Goal: Feedback & Contribution: Submit feedback/report problem

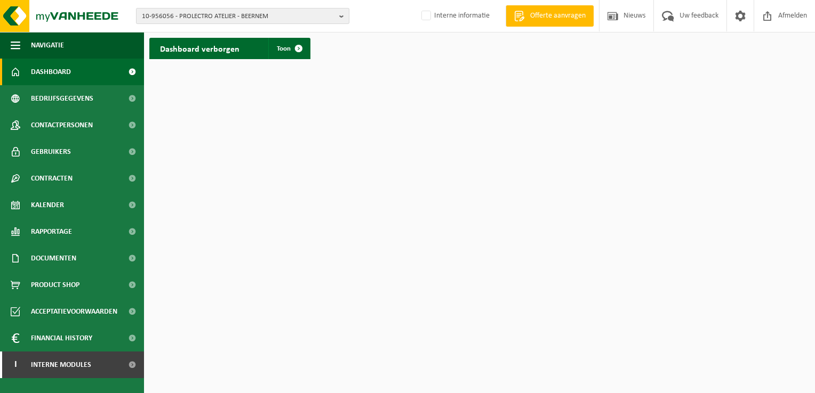
click at [341, 16] on b "button" at bounding box center [344, 16] width 10 height 15
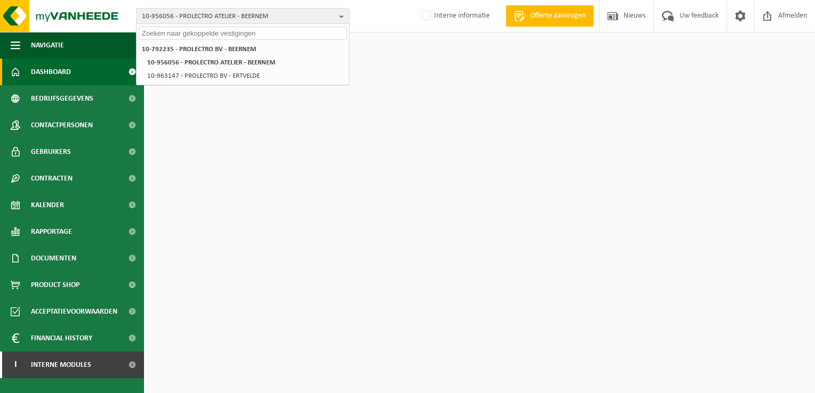
click at [313, 34] on input "text" at bounding box center [243, 33] width 208 height 13
paste input "01-000957"
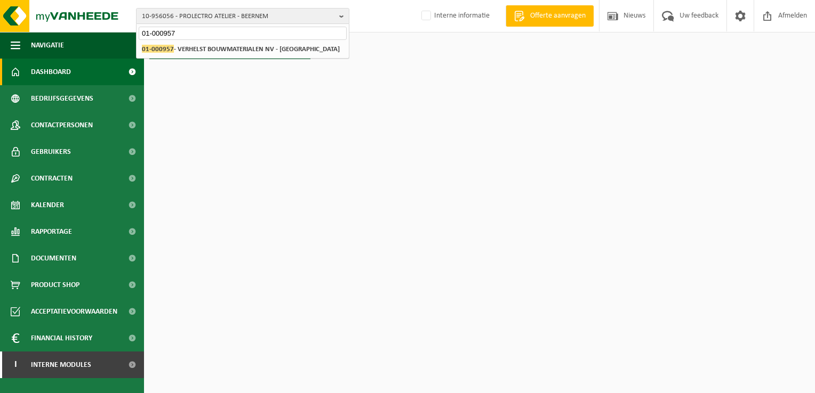
type input "01-000957"
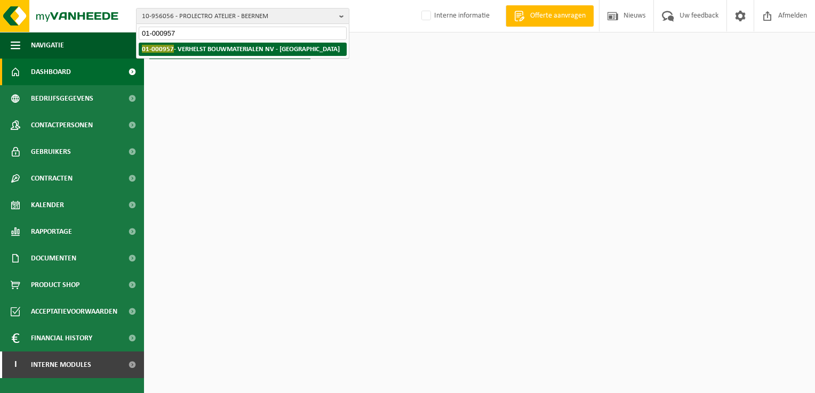
click at [220, 45] on strong "01-000957 - VERHELST BOUWMATERIALEN NV - OUDENBURG" at bounding box center [241, 49] width 198 height 8
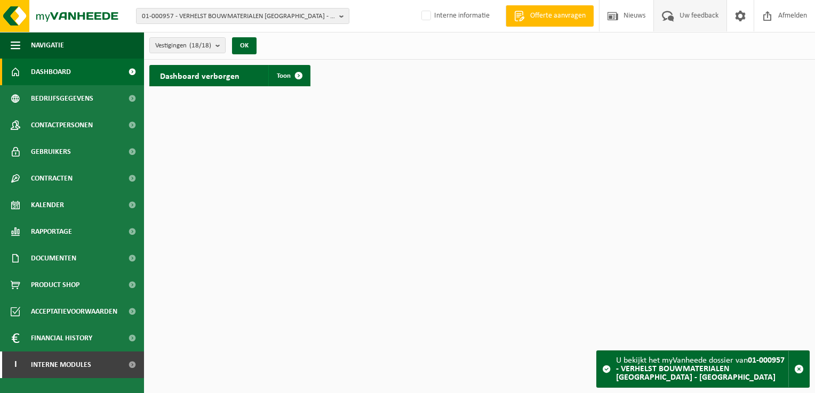
click at [691, 17] on span "Uw feedback" at bounding box center [699, 15] width 44 height 31
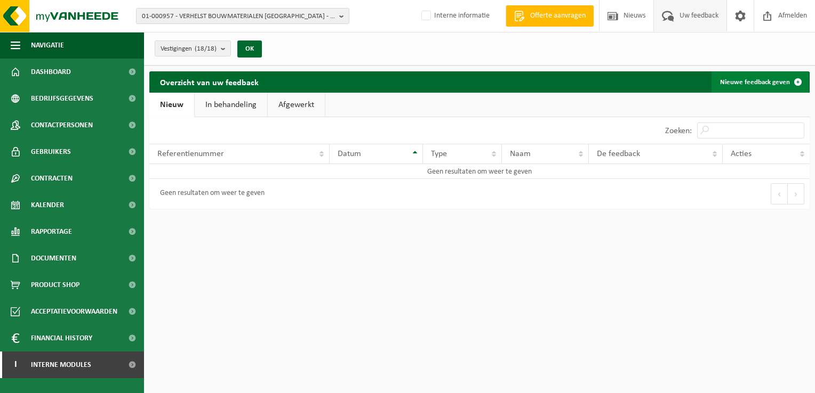
click at [744, 78] on link "Nieuwe feedback geven" at bounding box center [759, 81] width 97 height 21
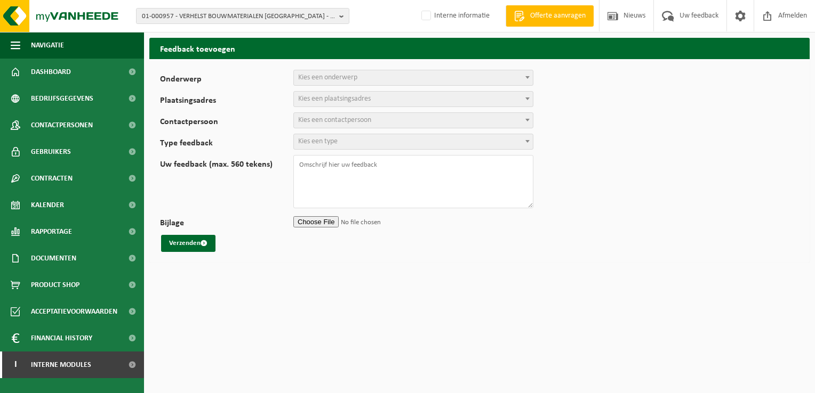
select select
click at [352, 76] on span "Kies een onderwerp" at bounding box center [327, 78] width 59 height 8
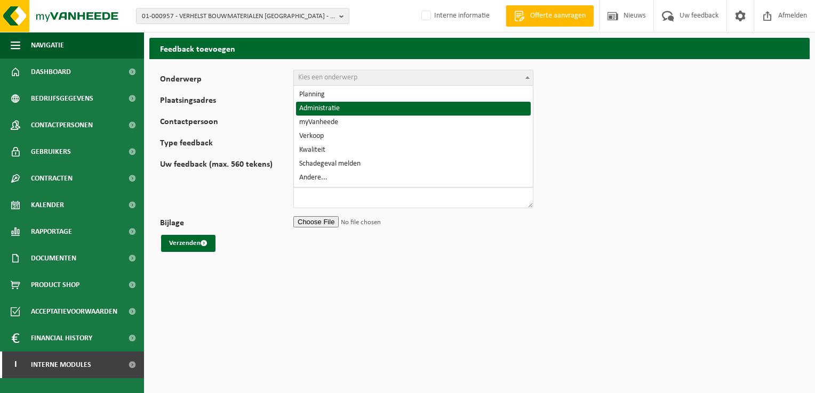
select select "7"
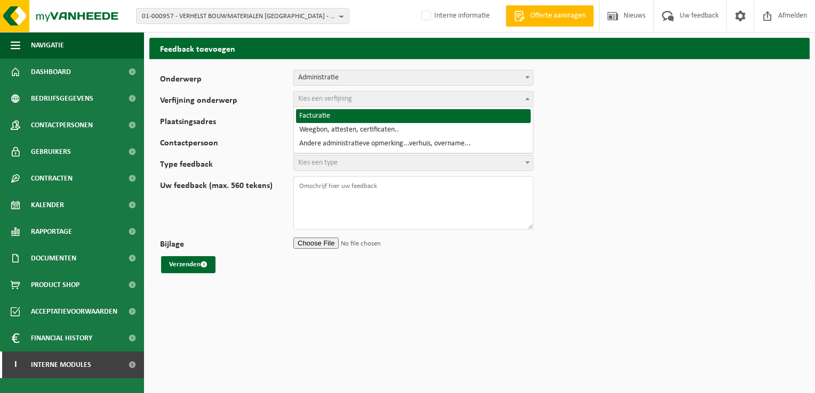
click at [342, 102] on span "Kies een verfijning" at bounding box center [325, 99] width 54 height 8
select select "8"
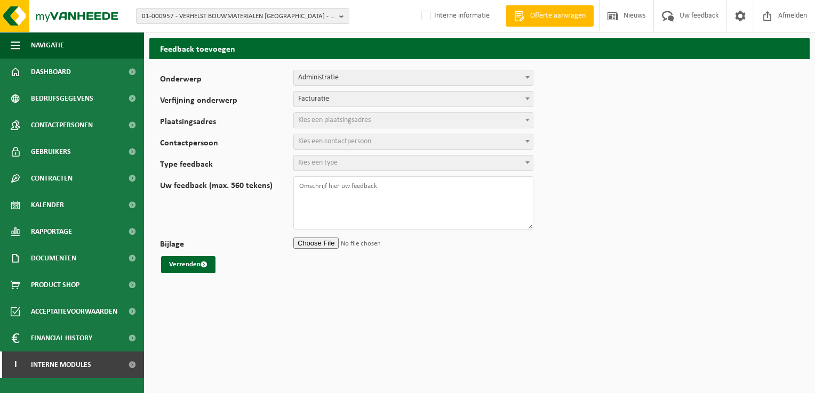
click at [337, 120] on span "Kies een plaatsingsadres" at bounding box center [334, 120] width 73 height 8
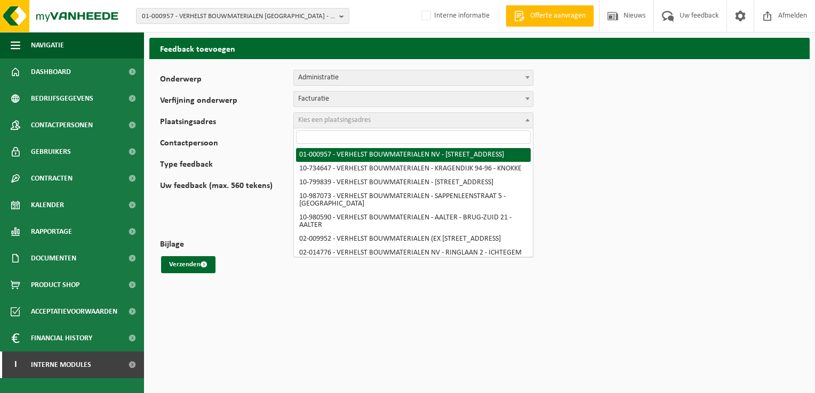
paste input "10-980590"
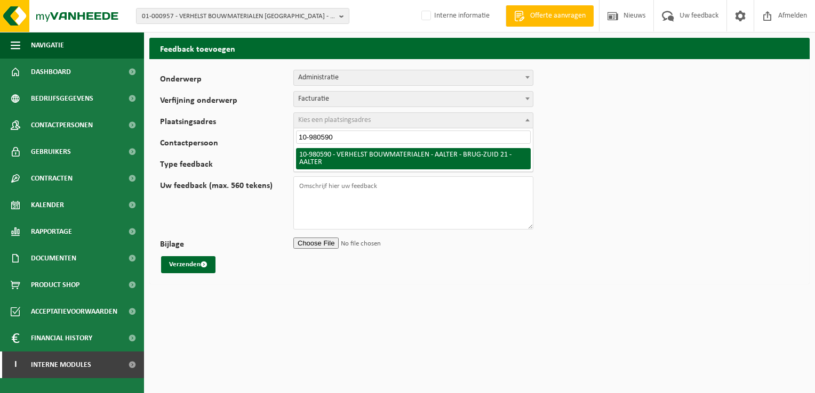
type input "10-980590"
select select "161404"
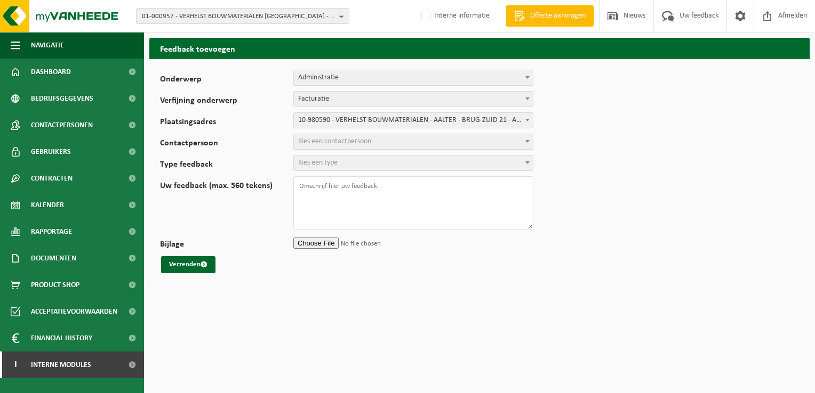
click at [379, 139] on span "Kies een contactpersoon" at bounding box center [413, 141] width 239 height 15
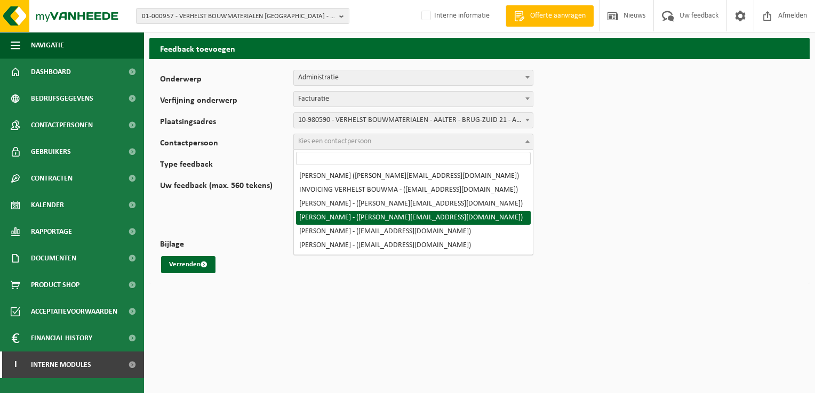
select select "95905"
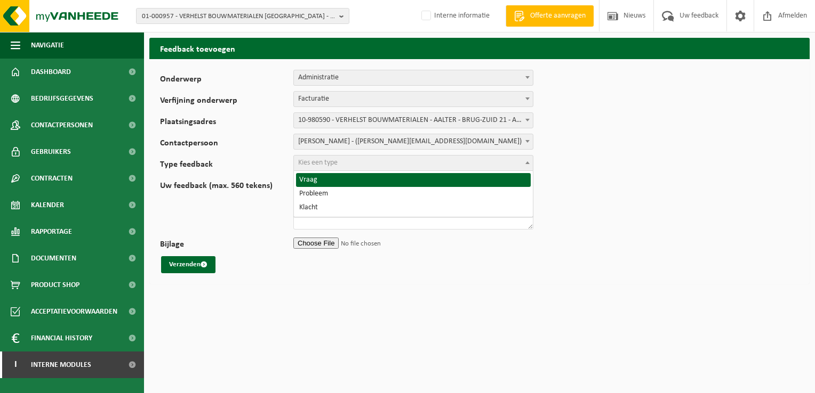
click at [386, 166] on span "Kies een type" at bounding box center [413, 163] width 239 height 15
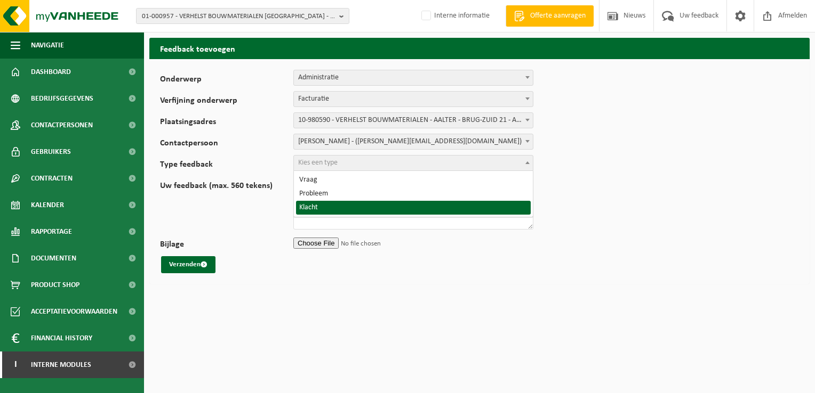
select select "COM"
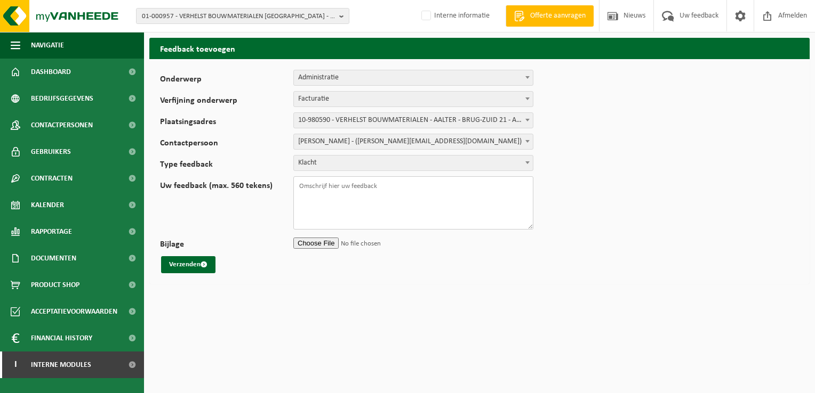
click at [403, 188] on textarea "Uw feedback (max. 560 tekens)" at bounding box center [413, 202] width 240 height 53
click at [414, 189] on textarea "Uw feedback (max. 560 tekens)" at bounding box center [413, 202] width 240 height 53
paste textarea "TL-VEL-123188"
paste textarea "WB-1100-HP karton/papier, los (bedrijven)"
type textarea "TL-VEL-123188 WB-1100-HP karton/papier, los (bedrijven) Graag facturatie nazien…"
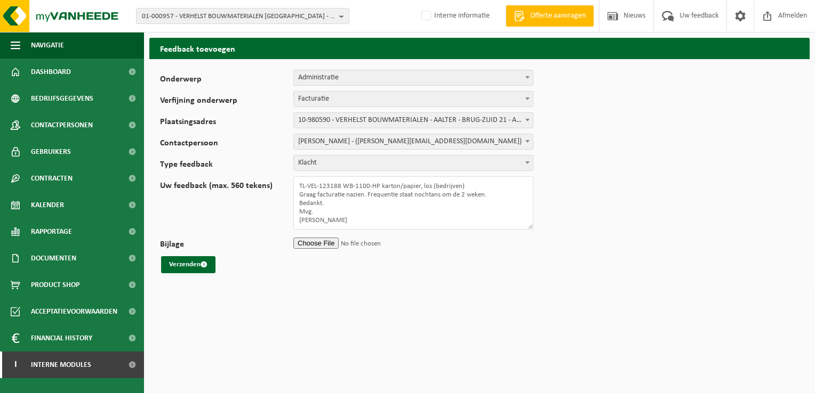
click at [313, 243] on input "Bijlage" at bounding box center [413, 243] width 240 height 16
type input "C:\fakepath\Ophaling Aalter PK.msg"
click at [182, 265] on button "Verzenden" at bounding box center [188, 264] width 54 height 17
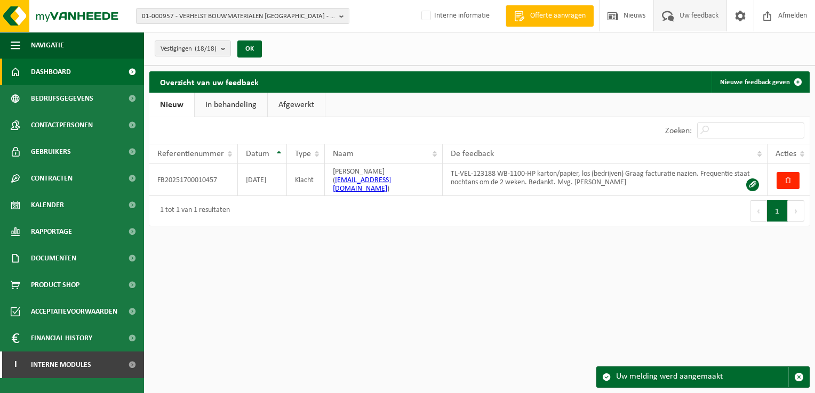
click at [46, 69] on span "Dashboard" at bounding box center [51, 72] width 40 height 27
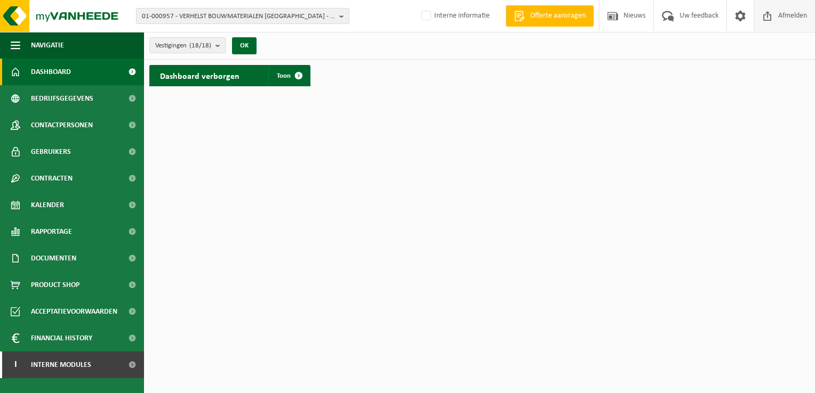
click at [796, 16] on span "Afmelden" at bounding box center [792, 15] width 34 height 31
